Goal: Transaction & Acquisition: Subscribe to service/newsletter

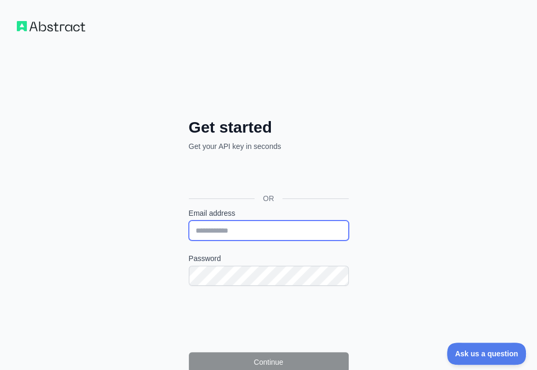
click at [189, 220] on input "Email address" at bounding box center [269, 230] width 160 height 20
paste input "**********"
type input "**********"
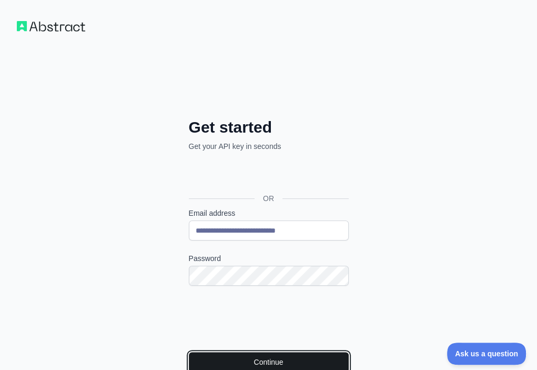
click at [194, 352] on button "Continue" at bounding box center [269, 362] width 160 height 20
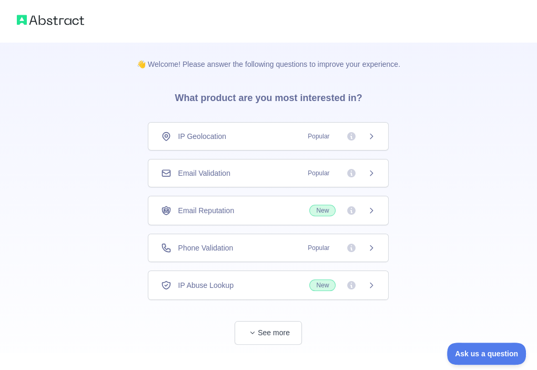
click at [261, 169] on div "Email Validation Popular" at bounding box center [268, 173] width 215 height 11
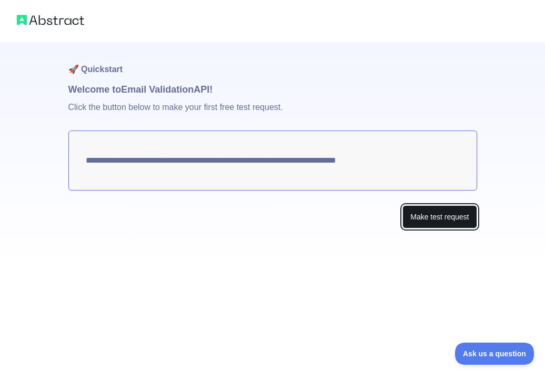
click at [425, 213] on button "Make test request" at bounding box center [439, 217] width 74 height 24
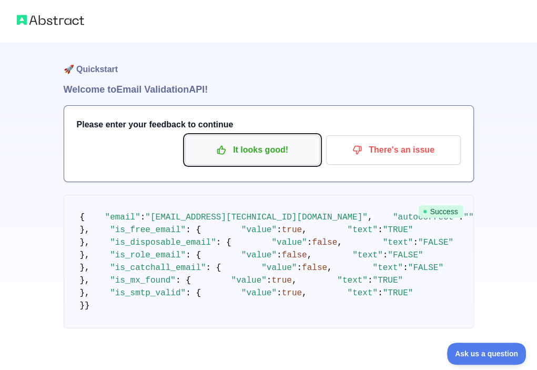
click at [253, 150] on p "It looks good!" at bounding box center [252, 150] width 119 height 18
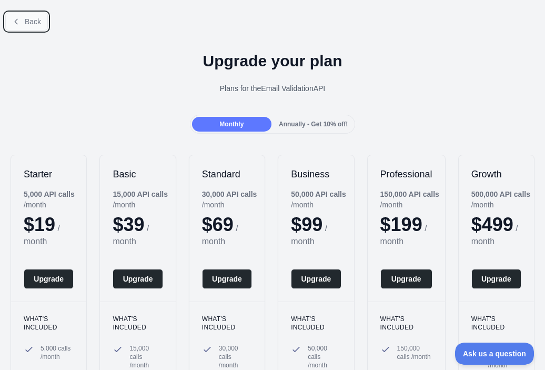
click at [23, 22] on button "Back" at bounding box center [26, 22] width 43 height 18
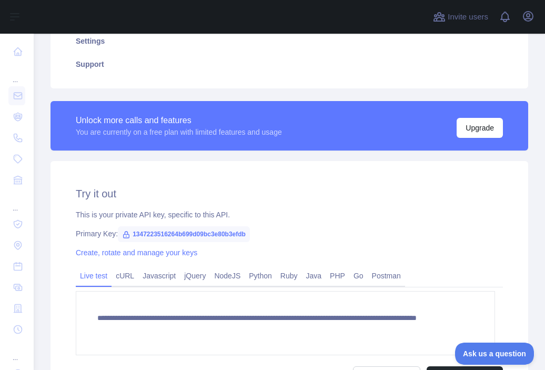
scroll to position [263, 0]
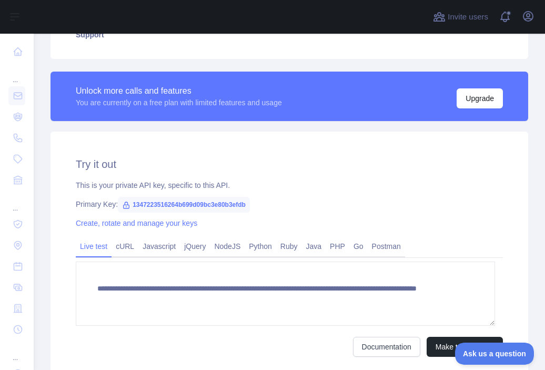
click at [180, 206] on span "1347223516264b699d09bc3e80b3efdb" at bounding box center [184, 205] width 132 height 16
copy span "1347223516264b699d09bc3e80b3efdb"
